Goal: Task Accomplishment & Management: Complete application form

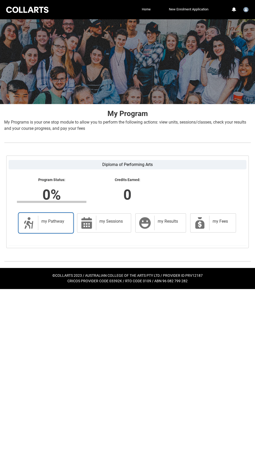
click at [37, 213] on link "my Pathway my Pathway" at bounding box center [46, 222] width 54 height 19
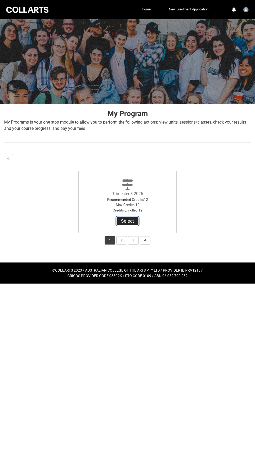
click at [128, 219] on button "Select" at bounding box center [127, 221] width 22 height 8
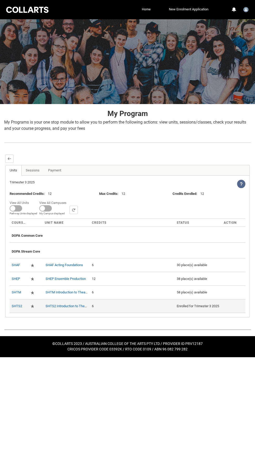
click at [195, 304] on div "Enrolled for Trimester 3 2025" at bounding box center [198, 305] width 43 height 5
click at [200, 311] on td "Enrolled for Trimester 3 2025" at bounding box center [197, 306] width 47 height 14
click at [194, 304] on div "Enrolled for Trimester 3 2025" at bounding box center [198, 305] width 43 height 5
click at [61, 304] on link "SHTS2 Introduction to Theatre Studies 2" at bounding box center [74, 306] width 59 height 4
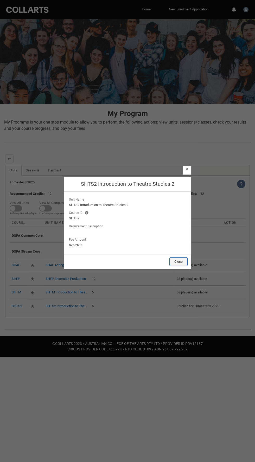
click at [179, 261] on button "Close" at bounding box center [178, 261] width 17 height 8
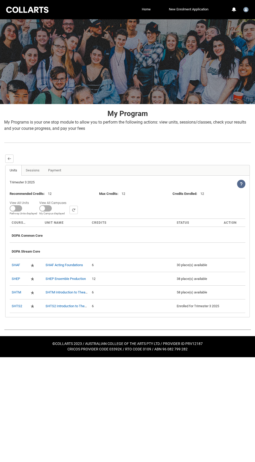
click at [241, 183] on icon at bounding box center [241, 184] width 4 height 4
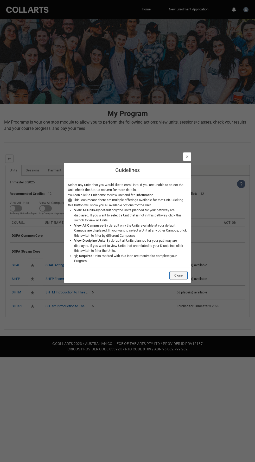
click at [182, 273] on button "Close" at bounding box center [178, 275] width 17 height 8
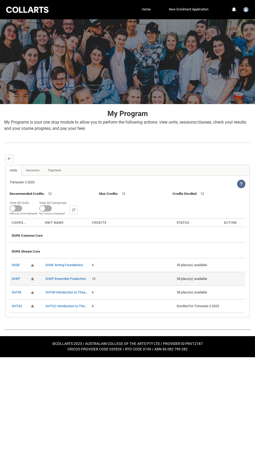
click at [197, 276] on div "38 place(s) available" at bounding box center [198, 278] width 43 height 5
click at [199, 277] on div "38 place(s) available" at bounding box center [198, 278] width 43 height 5
click at [197, 277] on div "38 place(s) available" at bounding box center [198, 278] width 43 height 5
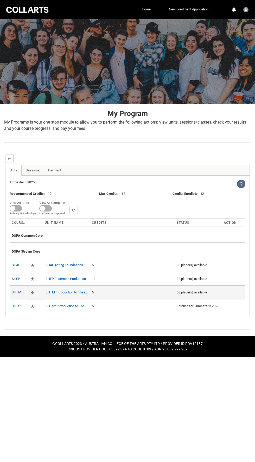
click at [199, 291] on div "58 place(s) available" at bounding box center [198, 292] width 43 height 5
click at [194, 290] on div "58 place(s) available" at bounding box center [198, 292] width 43 height 5
click at [192, 292] on div "58 place(s) available" at bounding box center [198, 292] width 43 height 5
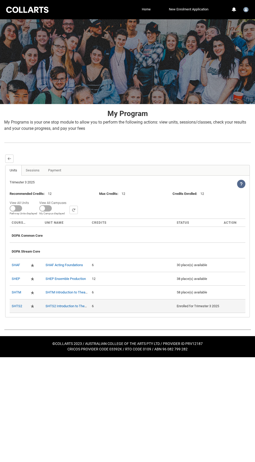
click at [199, 311] on td "Enrolled for Trimester 3 2025" at bounding box center [197, 306] width 47 height 14
click at [28, 165] on link "Sessions" at bounding box center [32, 170] width 23 height 10
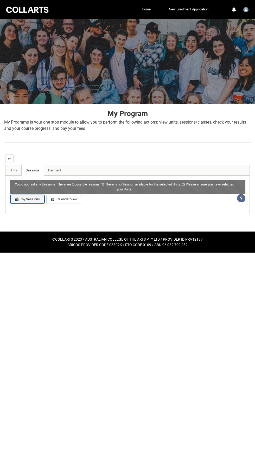
click at [27, 201] on button "my Sessions" at bounding box center [28, 199] width 34 height 8
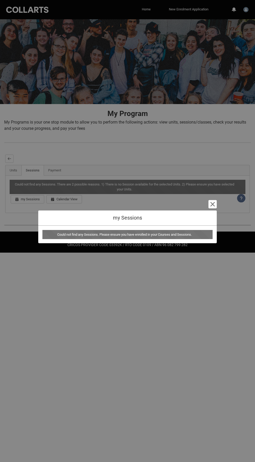
click at [160, 233] on div "Could not find any Sessions. Please ensure you have enrolled in your Courses an…" at bounding box center [127, 234] width 170 height 9
click at [128, 234] on div "Could not find any Sessions. Please ensure you have enrolled in your Courses an…" at bounding box center [127, 234] width 170 height 9
click at [212, 204] on button "Cancel and close" at bounding box center [212, 204] width 8 height 8
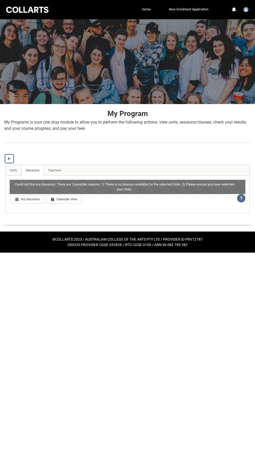
click at [9, 158] on lightning-primitive-icon "button" at bounding box center [10, 158] width 4 height 4
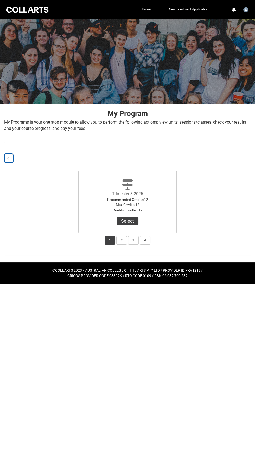
click at [9, 158] on lightning-primitive-icon "button" at bounding box center [9, 158] width 4 height 4
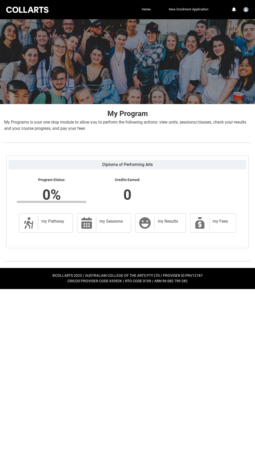
click at [192, 10] on link "New Enrolment Application" at bounding box center [188, 9] width 42 height 8
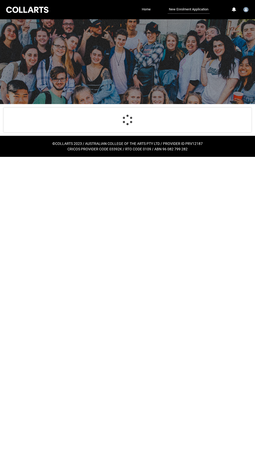
select select "Citizenship.1"
select select "Heard_About_Collarts_Picklist.Word of mouth"
select select "Country_Choice.1101"
select select "P_Contact_Time_Morning"
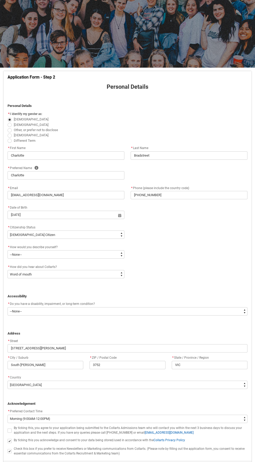
scroll to position [37, 0]
click at [239, 461] on button "Next" at bounding box center [239, 468] width 16 height 8
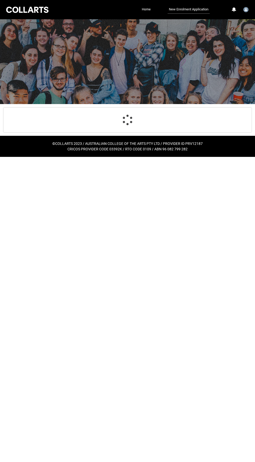
scroll to position [0, 0]
select select "Citizenship.1"
select select "Heard_About_Collarts_Picklist.Word of mouth"
select select "Country_Choice.1101"
select select "P_Contact_Time_Morning"
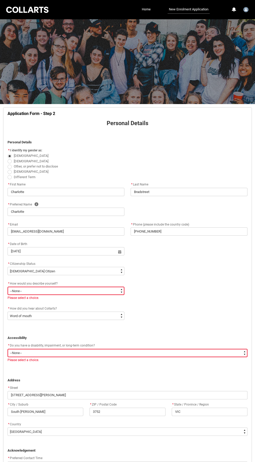
scroll to position [52, 0]
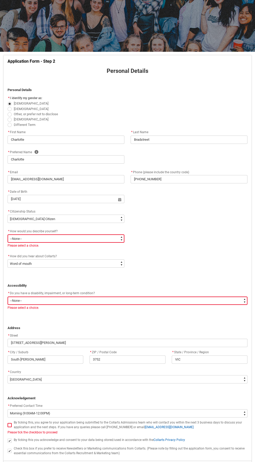
click at [102, 238] on select "--None-- I'm currently in Year 12 and planning what I'll do after school I've c…" at bounding box center [66, 238] width 117 height 8
type lightning-select "HSLC_Domestic_d"
click at [8, 234] on select "--None-- I'm currently in Year 12 and planning what I'll do after school I've c…" at bounding box center [66, 238] width 117 height 8
select select "HSLC_Domestic_d"
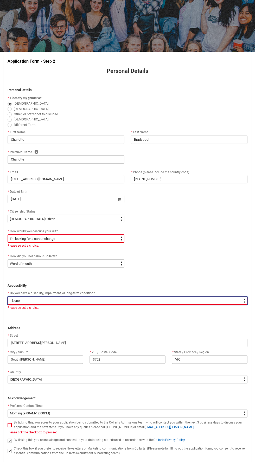
click at [182, 300] on select "--None-- Yes No" at bounding box center [128, 300] width 240 height 8
type lightning-select "Yes_TextChoice"
click at [8, 296] on select "--None-- Yes No" at bounding box center [128, 300] width 240 height 8
select select "Yes_TextChoice"
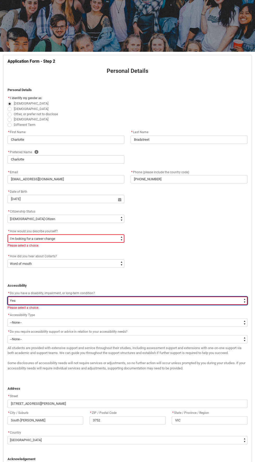
click at [207, 297] on select "--None-- Yes No" at bounding box center [128, 300] width 240 height 8
type lightning-select "No_TextChoice"
click at [8, 296] on select "--None-- Yes No" at bounding box center [128, 300] width 240 height 8
select select "No_TextChoice"
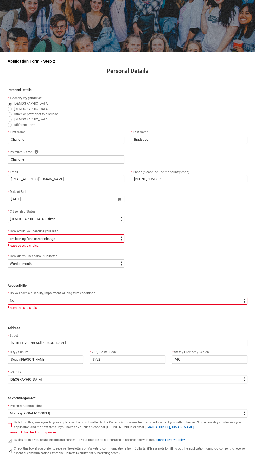
click at [10, 425] on span "REDU_Application_Form_for_Applicant flow" at bounding box center [10, 425] width 4 height 4
click at [8, 422] on input "REDU_Application_Form_for_Applicant flow" at bounding box center [7, 422] width 0 height 0
type lightning-input "true"
checkbox input "true"
click at [239, 461] on button "Next" at bounding box center [239, 468] width 16 height 8
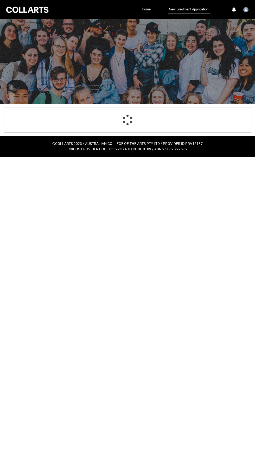
scroll to position [0, 0]
select select "Year_12_Completition.Yes"
